Goal: Check status: Check status

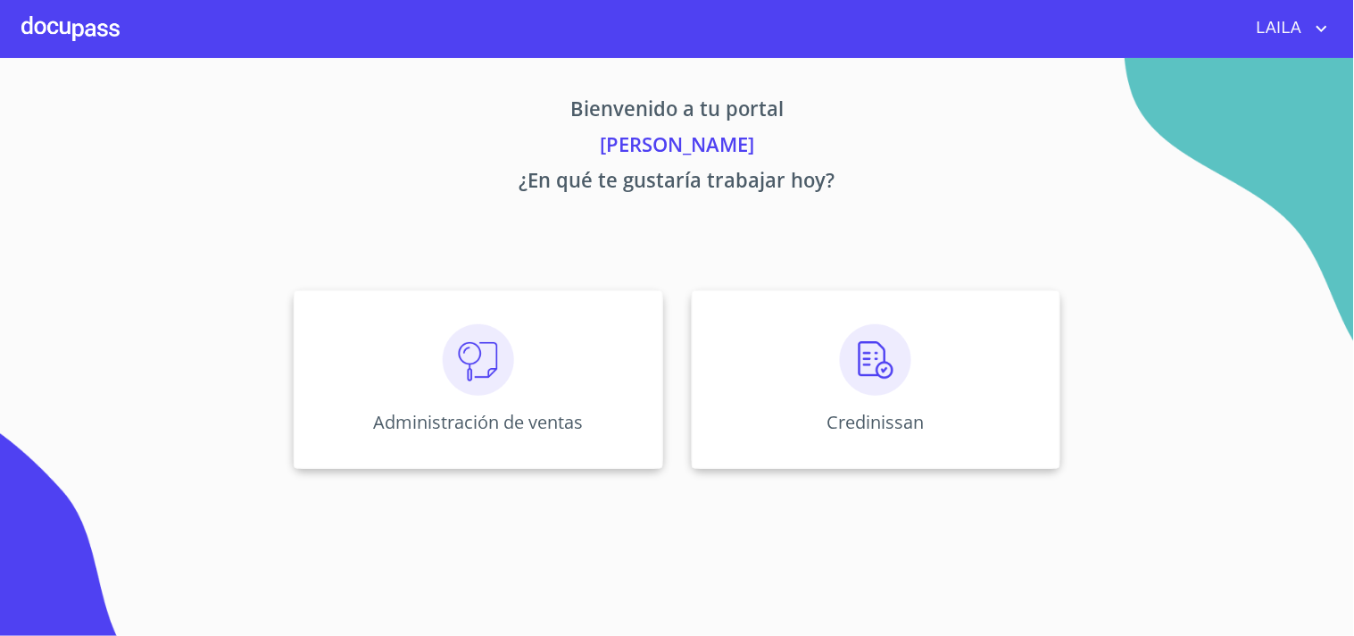
click at [844, 297] on div "Credinissan" at bounding box center [876, 379] width 369 height 179
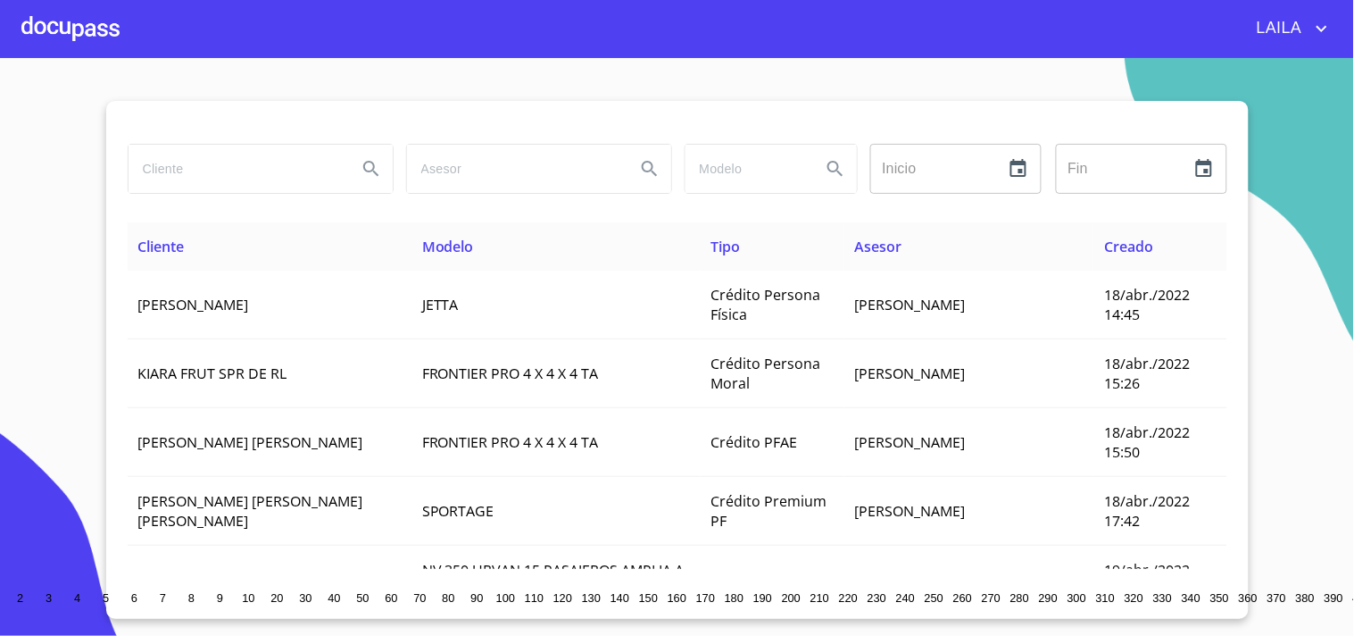
click at [196, 181] on input "search" at bounding box center [236, 169] width 214 height 48
type input "r"
type input "ruben alberto resendiz"
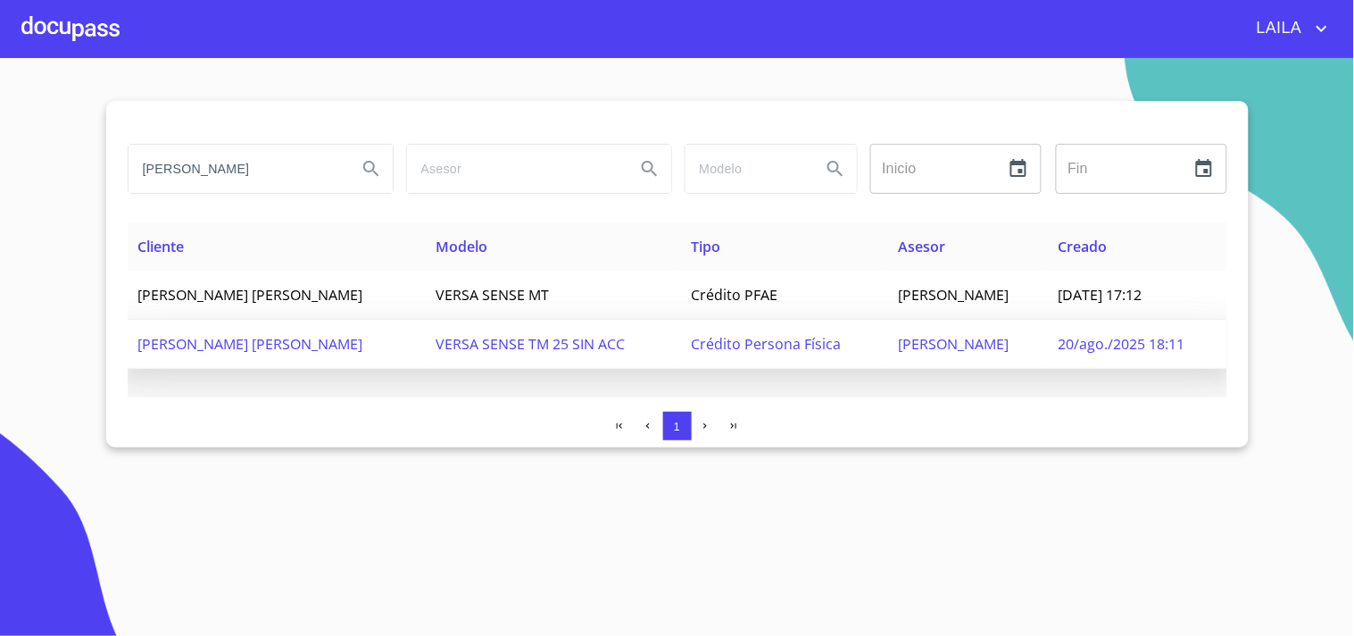
click at [212, 329] on td "RUBEN ALBERTO RESENDIZ ARMENDARIZ" at bounding box center [277, 344] width 298 height 49
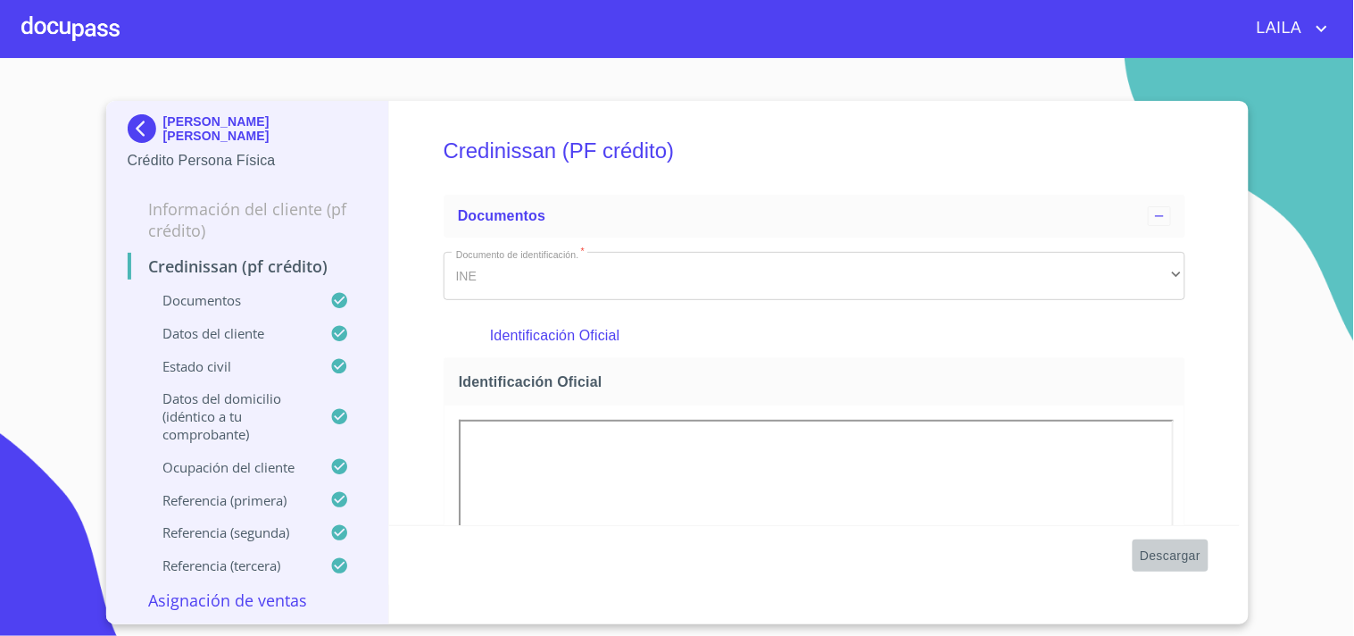
click at [1169, 555] on span "Descargar" at bounding box center [1170, 556] width 61 height 22
click at [134, 121] on img at bounding box center [146, 128] width 36 height 29
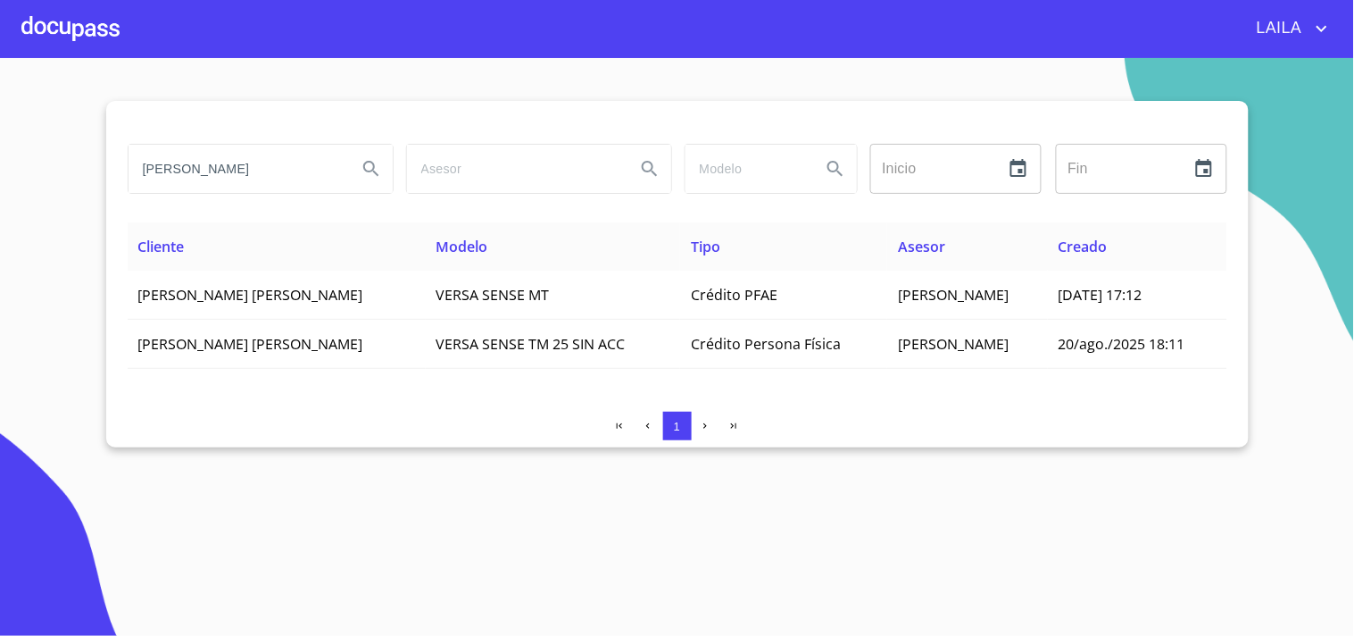
click at [197, 190] on input "ruben alberto resendiz" at bounding box center [236, 169] width 214 height 48
click at [198, 190] on input "ruben alberto resendiz" at bounding box center [236, 169] width 214 height 48
click at [201, 183] on input "ruben alberto resendiz" at bounding box center [236, 169] width 214 height 48
click at [201, 182] on input "ruben alberto resendiz" at bounding box center [236, 169] width 214 height 48
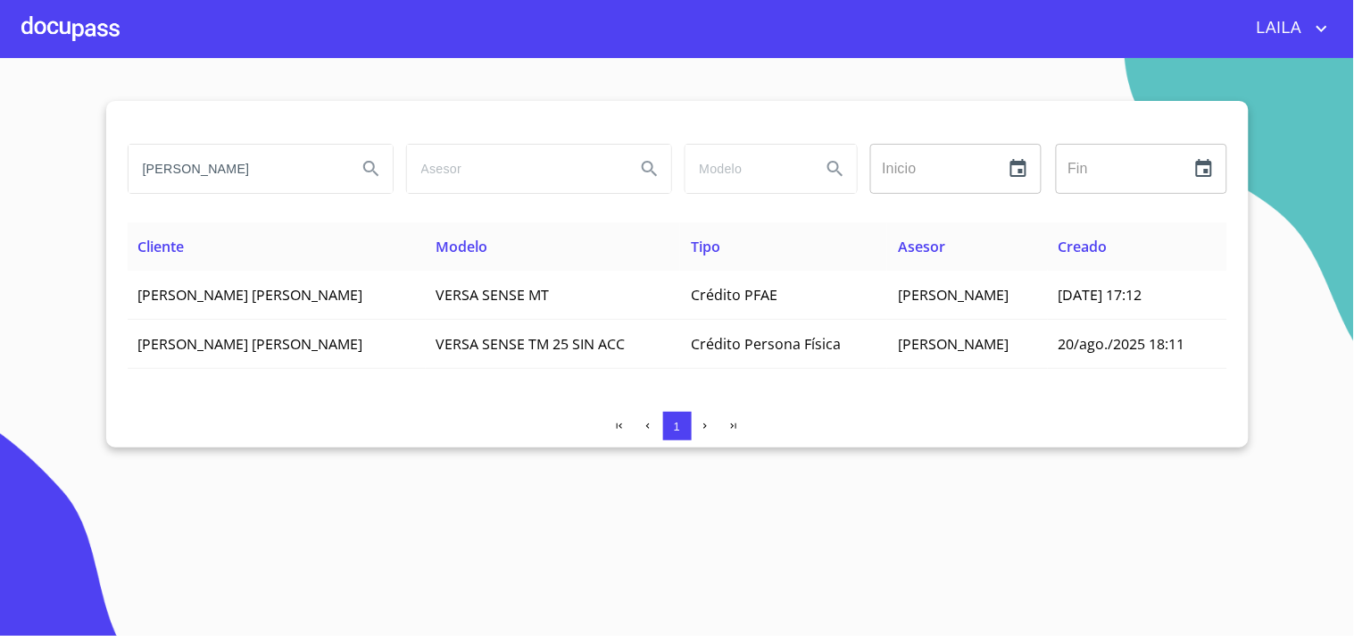
click at [201, 182] on input "ruben alberto resendiz" at bounding box center [236, 169] width 214 height 48
type input "luis alberto"
